Goal: Task Accomplishment & Management: Complete application form

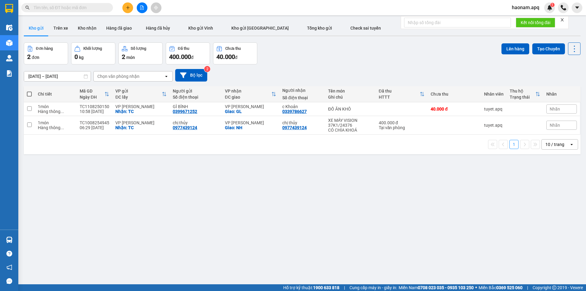
scroll to position [12, 0]
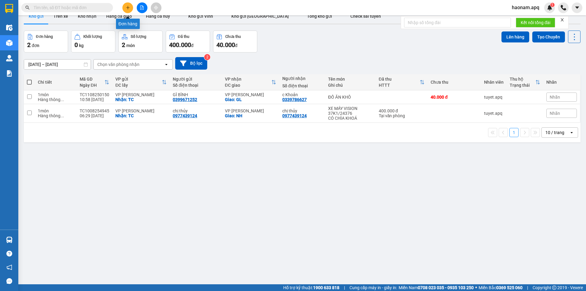
click at [128, 10] on button at bounding box center [127, 7] width 11 height 11
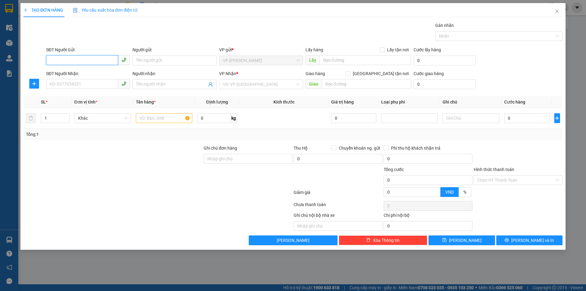
drag, startPoint x: 92, startPoint y: 60, endPoint x: 96, endPoint y: 62, distance: 4.3
click at [91, 60] on input "SĐT Người Gửi" at bounding box center [82, 60] width 72 height 10
click at [98, 64] on input "0856773737" at bounding box center [82, 60] width 72 height 10
type input "0856773737"
click at [169, 64] on input "Người gửi" at bounding box center [175, 61] width 84 height 10
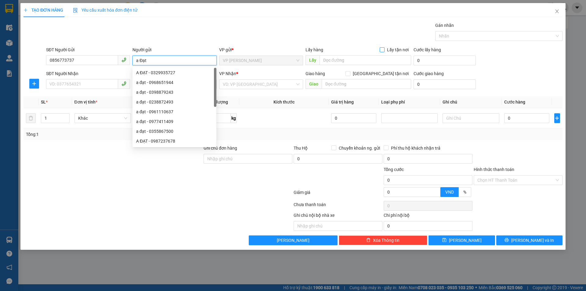
type input "a Đạt"
click at [382, 50] on input "Lấy tận nơi" at bounding box center [382, 49] width 4 height 4
checkbox input "true"
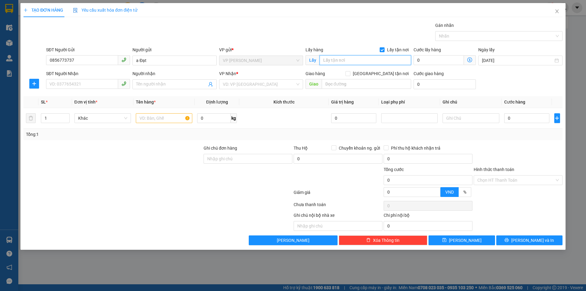
click at [340, 59] on input "text" at bounding box center [366, 60] width 92 height 10
type input "TC"
click at [99, 83] on input "SĐT Người Nhận" at bounding box center [82, 84] width 72 height 10
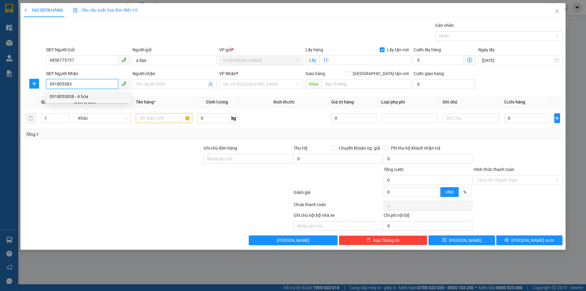
click at [93, 93] on div "0918053838 - A hòa" at bounding box center [88, 96] width 77 height 7
type input "0918053838"
type input "A hòa"
checkbox input "true"
type input "77 [PERSON_NAME]"
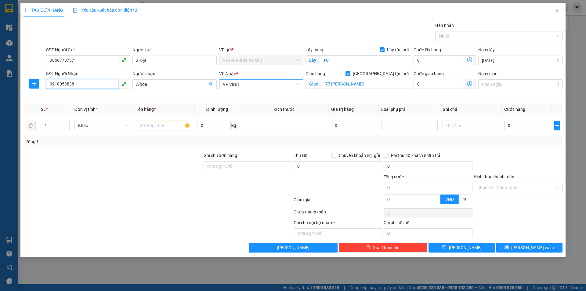
click at [270, 86] on span "VP VINH" at bounding box center [261, 84] width 77 height 9
type input "0918053838"
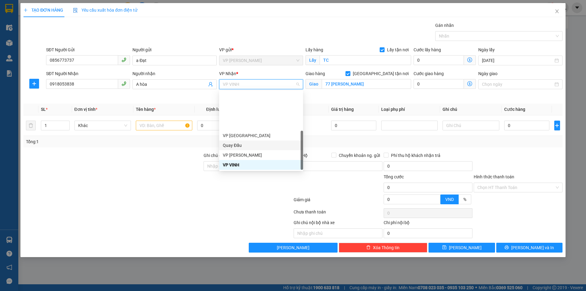
scroll to position [88, 0]
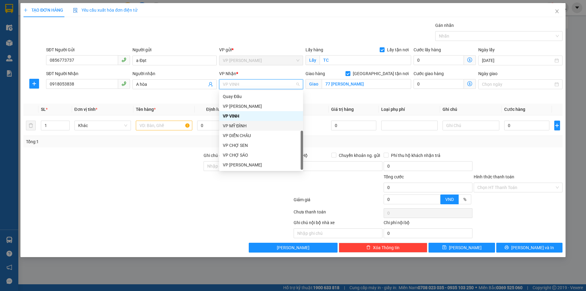
drag, startPoint x: 267, startPoint y: 125, endPoint x: 300, endPoint y: 112, distance: 35.6
click at [268, 125] on div "VP MỸ ĐÌNH" at bounding box center [261, 125] width 77 height 7
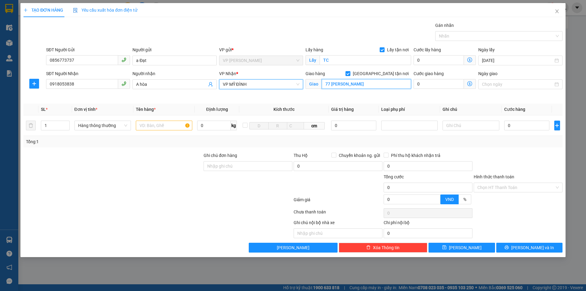
click at [346, 82] on input "77 [PERSON_NAME]" at bounding box center [366, 84] width 89 height 10
type input "MĐ"
drag, startPoint x: 142, startPoint y: 164, endPoint x: 151, endPoint y: 154, distance: 14.3
click at [143, 163] on div at bounding box center [113, 162] width 180 height 21
click at [158, 127] on input "text" at bounding box center [164, 126] width 56 height 10
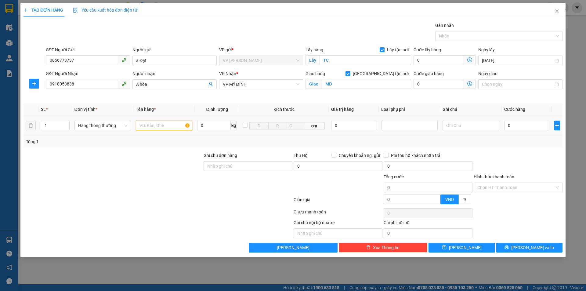
click at [158, 127] on input "text" at bounding box center [164, 126] width 56 height 10
click at [160, 127] on input "text" at bounding box center [164, 126] width 56 height 10
click at [513, 149] on div "Transit Pickup Surcharge Ids Transit Deliver Surcharge Ids Transit Deliver Surc…" at bounding box center [293, 137] width 539 height 231
click at [530, 125] on input "0" at bounding box center [526, 126] width 45 height 10
click at [160, 125] on input "phụ tùng" at bounding box center [164, 126] width 56 height 10
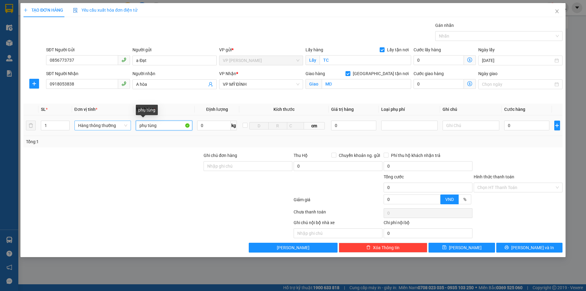
drag, startPoint x: 163, startPoint y: 126, endPoint x: 118, endPoint y: 127, distance: 44.9
click at [118, 127] on tr "1 Hàng thông thường phụ tùng 0 kg cm 0 0" at bounding box center [293, 125] width 539 height 20
type input "máy tính"
click at [532, 158] on div at bounding box center [518, 162] width 90 height 21
click at [522, 127] on input "0" at bounding box center [526, 126] width 45 height 10
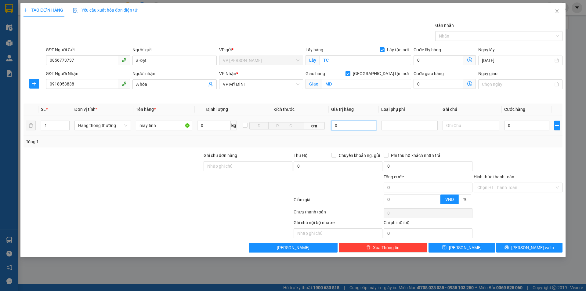
drag, startPoint x: 367, startPoint y: 125, endPoint x: 326, endPoint y: 125, distance: 41.2
click at [326, 125] on tr "1 Hàng thông thường máy tính 0 kg cm 0 0" at bounding box center [293, 125] width 539 height 20
click at [408, 123] on div at bounding box center [409, 125] width 53 height 7
type input "4.000.000"
click at [403, 138] on div "Hàng giá trị cao" at bounding box center [409, 137] width 49 height 7
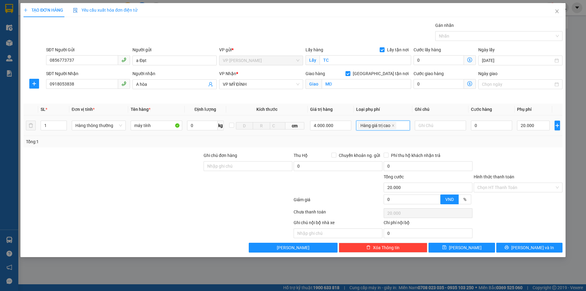
type input "20.000"
click at [495, 127] on input "0" at bounding box center [492, 126] width 42 height 10
type input "7"
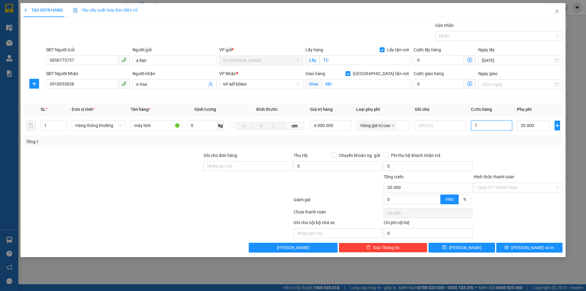
type input "20.007"
type input "70"
type input "20.070"
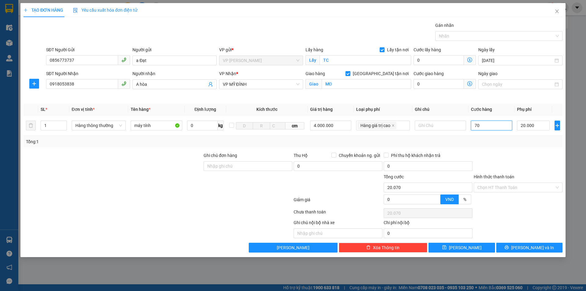
type input "700"
type input "20.700"
type input "7.000"
type input "27.000"
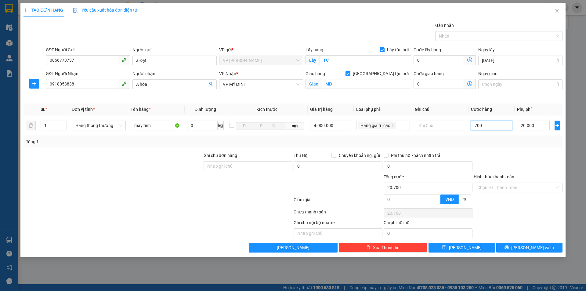
type input "27.000"
type input "70.000"
type input "90.000"
type input "70.000"
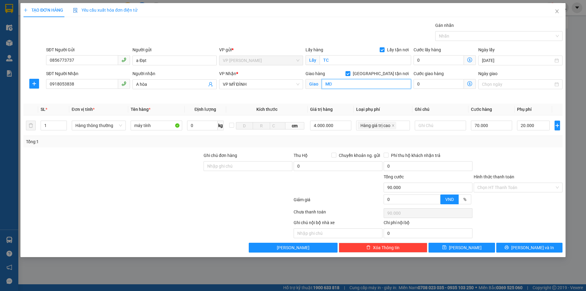
click at [344, 82] on input "MĐ" at bounding box center [366, 84] width 89 height 10
type input "c"
type input "19 ngõ 178 thái hà đống đa hn"
click at [532, 160] on div at bounding box center [518, 162] width 90 height 21
click at [507, 188] on input "Hình thức thanh toán" at bounding box center [516, 187] width 77 height 9
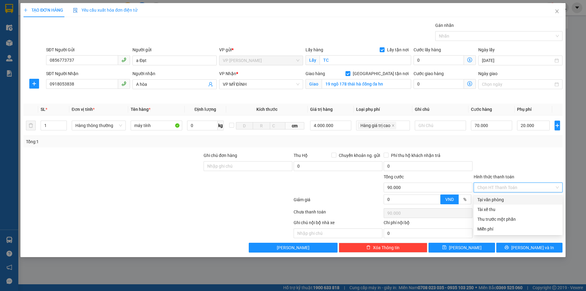
click at [513, 199] on div "Tại văn phòng" at bounding box center [519, 199] width 82 height 7
type input "0"
click at [529, 217] on div at bounding box center [518, 213] width 90 height 12
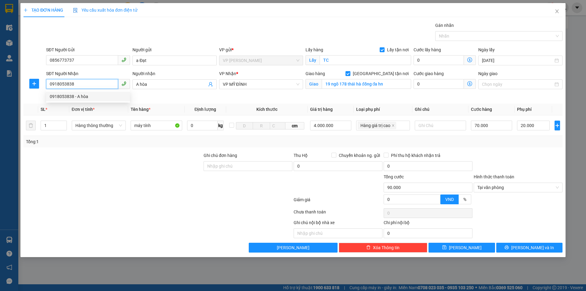
drag, startPoint x: 96, startPoint y: 86, endPoint x: 49, endPoint y: 85, distance: 47.0
click at [49, 85] on input "0918053838" at bounding box center [82, 84] width 72 height 10
click at [57, 83] on input "097851111" at bounding box center [82, 84] width 72 height 10
click at [89, 85] on input "0971851111" at bounding box center [82, 84] width 72 height 10
type input "0971851111"
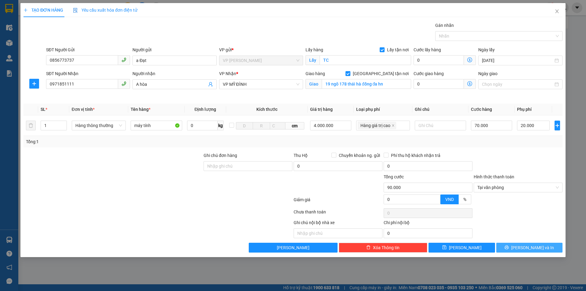
click at [527, 249] on span "[PERSON_NAME] và In" at bounding box center [532, 247] width 43 height 7
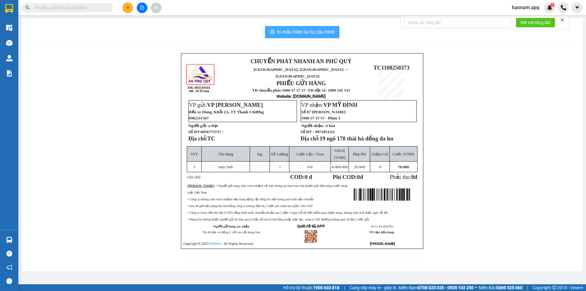
click at [308, 30] on span "In mẫu biên lai tự cấu hình" at bounding box center [305, 32] width 57 height 8
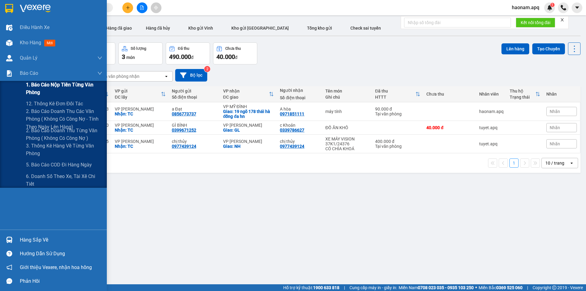
click at [84, 84] on span "1. Báo cáo nộp tiền từng văn phòng" at bounding box center [64, 88] width 76 height 15
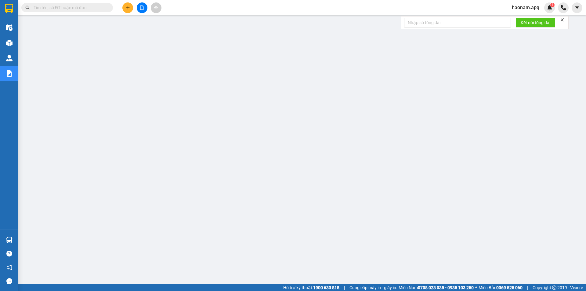
scroll to position [12, 0]
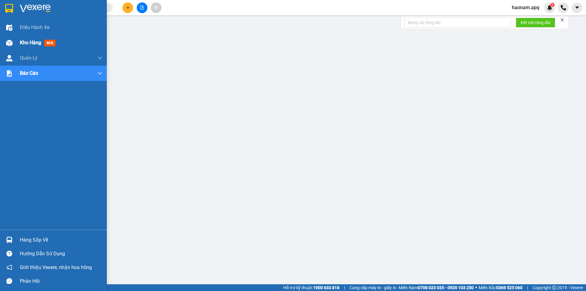
click at [32, 42] on span "Kho hàng" at bounding box center [30, 43] width 21 height 6
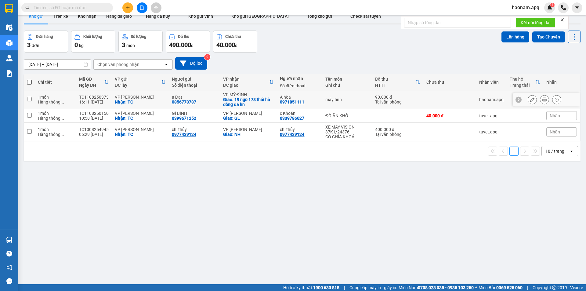
click at [528, 100] on button at bounding box center [532, 99] width 9 height 11
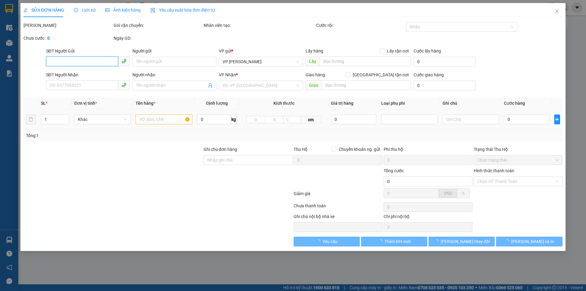
type input "0856773737"
type input "a Đạt"
checkbox input "true"
type input "TC"
type input "0971851111"
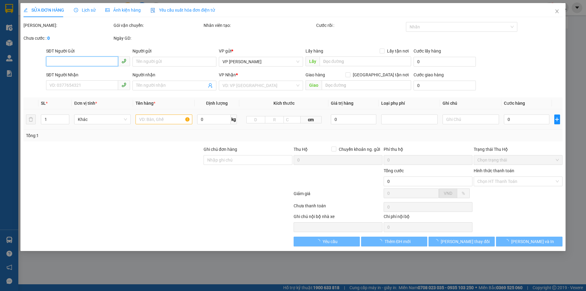
type input "A hòa"
checkbox input "true"
type input "19 ngõ 178 thái hà đống đa hn"
type input "90.000"
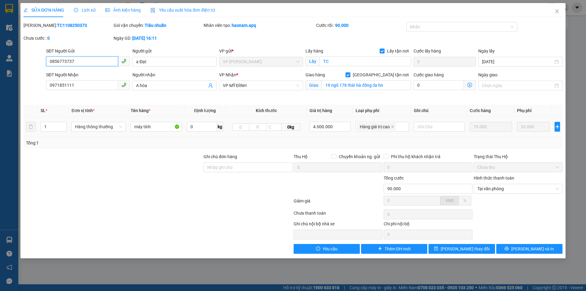
click at [56, 60] on input "0856773737" at bounding box center [82, 61] width 72 height 10
type input "0886773737"
click at [460, 251] on span "[PERSON_NAME] thay đổi" at bounding box center [465, 248] width 49 height 7
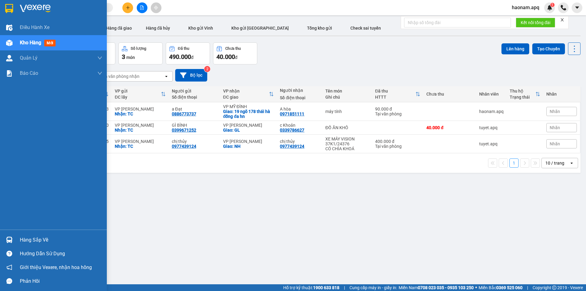
click at [22, 239] on div "Hàng sắp về" at bounding box center [61, 239] width 82 height 9
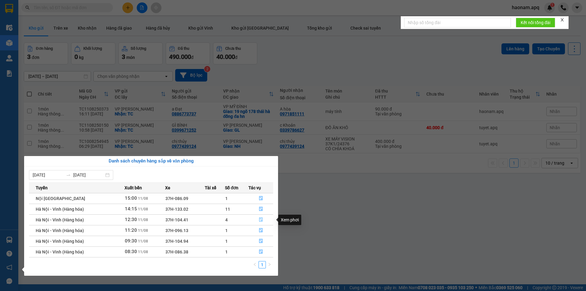
click at [252, 223] on button "button" at bounding box center [261, 220] width 24 height 10
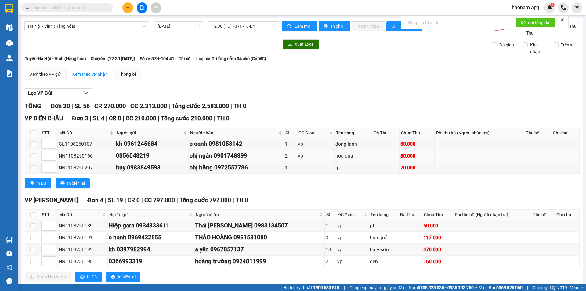
scroll to position [61, 0]
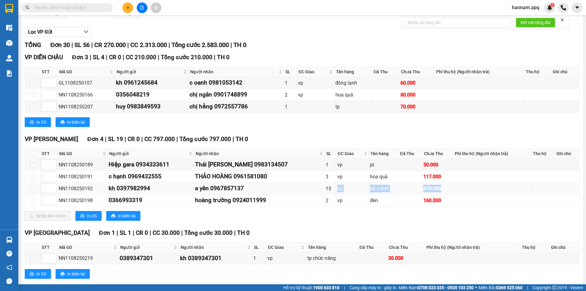
drag, startPoint x: 440, startPoint y: 192, endPoint x: 315, endPoint y: 187, distance: 124.9
click at [315, 187] on tr "NN1108250192 kh 0397982994 a yên 0967857137 13 vp bả + sơn 470.000" at bounding box center [302, 189] width 555 height 12
drag, startPoint x: 383, startPoint y: 224, endPoint x: 322, endPoint y: 225, distance: 61.4
click at [383, 224] on div "VP THANH CHƯƠNG Đơn 4 | SL 19 | CR 0 | CC 797.000 | Tổng cước 797.000 | TH 0 ST…" at bounding box center [302, 180] width 555 height 91
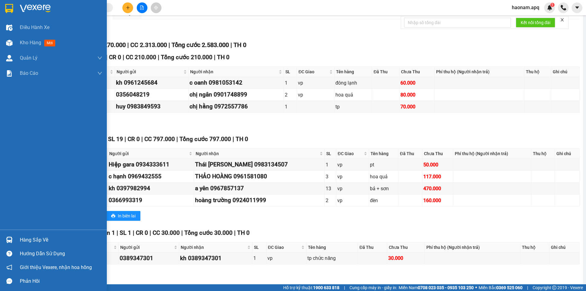
click at [37, 242] on div "Hàng sắp về" at bounding box center [61, 239] width 82 height 9
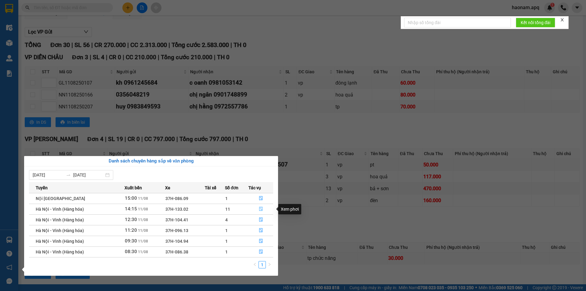
click at [252, 209] on button "button" at bounding box center [261, 209] width 24 height 10
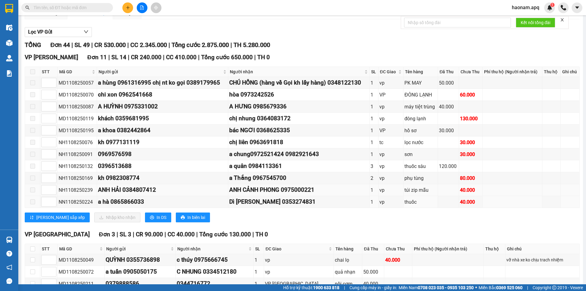
drag, startPoint x: 492, startPoint y: 205, endPoint x: 477, endPoint y: 185, distance: 24.6
click at [492, 202] on td at bounding box center [513, 202] width 60 height 12
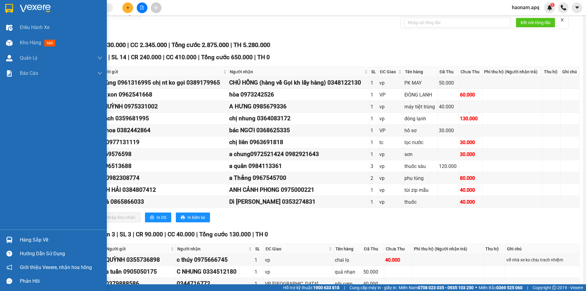
drag, startPoint x: 35, startPoint y: 234, endPoint x: 37, endPoint y: 237, distance: 3.2
click at [36, 234] on div "Hàng sắp về" at bounding box center [53, 240] width 107 height 14
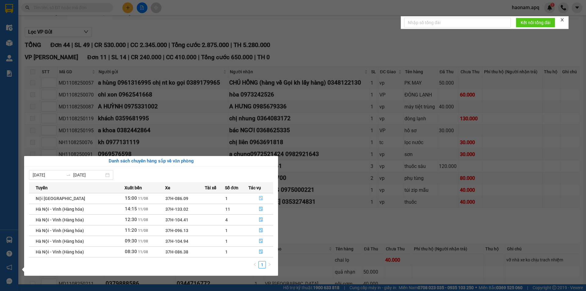
click at [250, 199] on button "button" at bounding box center [261, 199] width 24 height 10
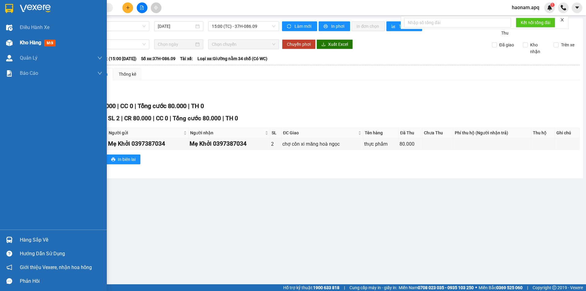
click at [22, 47] on div "Kho hàng mới" at bounding box center [61, 42] width 82 height 15
